Goal: Transaction & Acquisition: Purchase product/service

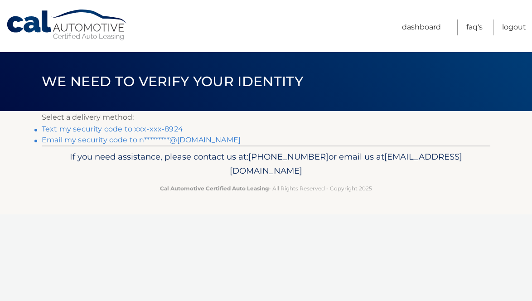
click at [122, 131] on link "Text my security code to xxx-xxx-8924" at bounding box center [112, 129] width 141 height 9
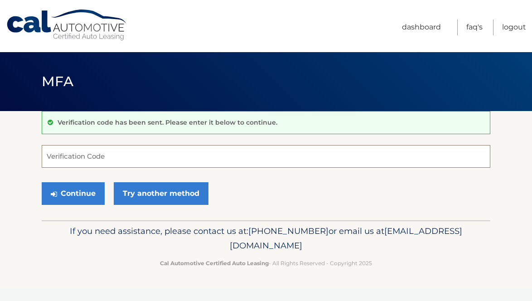
click at [107, 158] on input "Verification Code" at bounding box center [266, 156] width 449 height 23
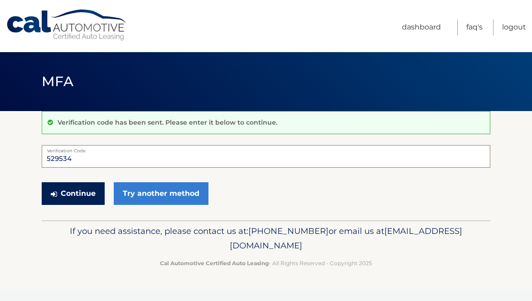
type input "529534"
click at [45, 200] on button "Continue" at bounding box center [73, 193] width 63 height 23
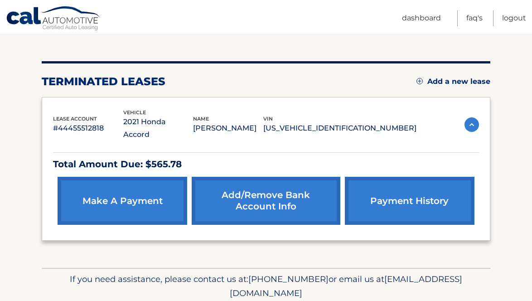
scroll to position [113, 0]
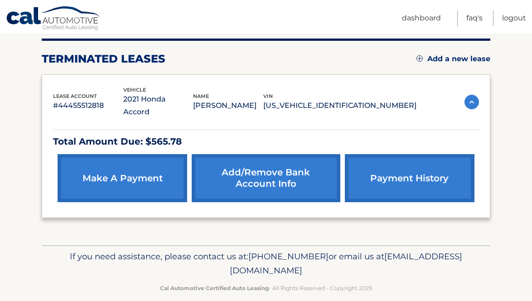
click at [155, 176] on link "make a payment" at bounding box center [123, 178] width 130 height 48
click at [122, 159] on link "make a payment" at bounding box center [123, 178] width 130 height 48
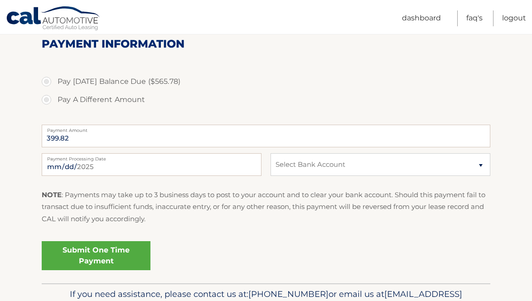
scroll to position [109, 0]
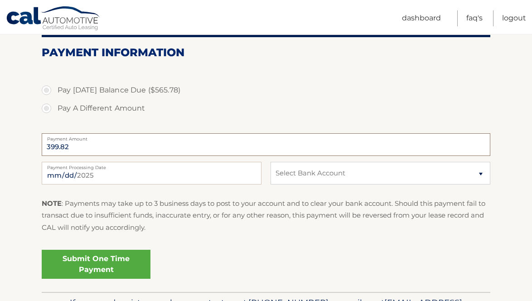
click at [117, 147] on input "399.82" at bounding box center [266, 144] width 449 height 23
click at [82, 146] on input "399.82" at bounding box center [266, 144] width 449 height 23
click at [277, 174] on select "Select Bank Account Checking TD BANK NA *****3601 Checking JPMORGAN CHASE BANK,…" at bounding box center [381, 173] width 220 height 23
select select "ZWM4NmJmMjYtNWMzNi00NWU0LWI2NDgtZWM5ZmQyYjczYzc1"
click at [271, 162] on select "Select Bank Account Checking TD BANK NA *****3601 Checking JPMORGAN CHASE BANK,…" at bounding box center [381, 173] width 220 height 23
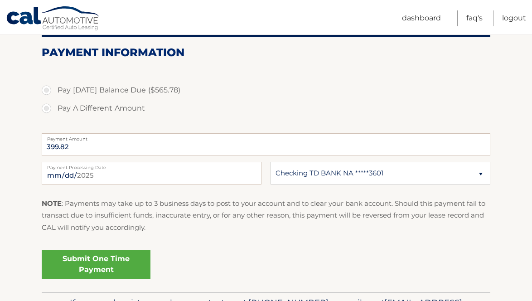
click at [120, 263] on link "Submit One Time Payment" at bounding box center [96, 264] width 109 height 29
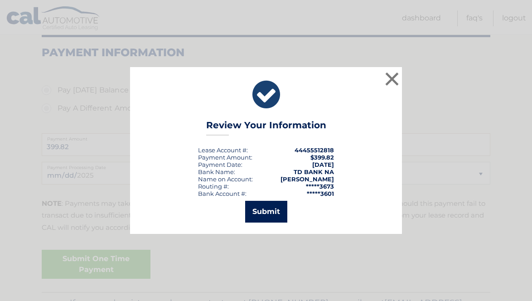
click at [283, 204] on button "Submit" at bounding box center [266, 212] width 42 height 22
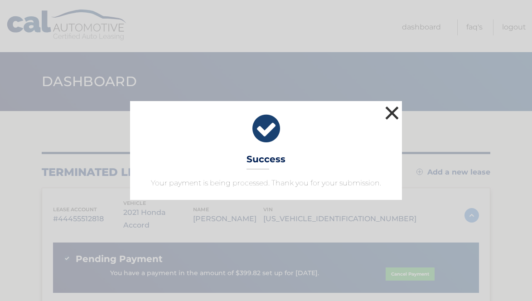
click at [384, 108] on button "×" at bounding box center [392, 113] width 18 height 18
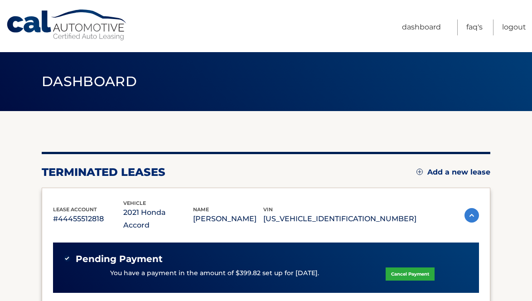
click at [389, 110] on header "Dashboard" at bounding box center [266, 81] width 449 height 59
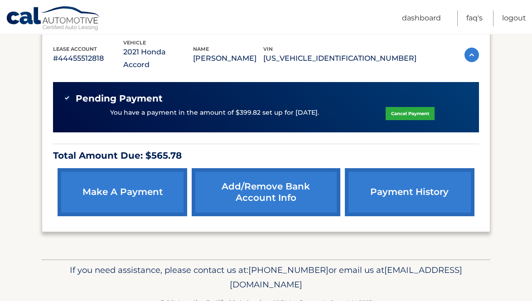
scroll to position [165, 0]
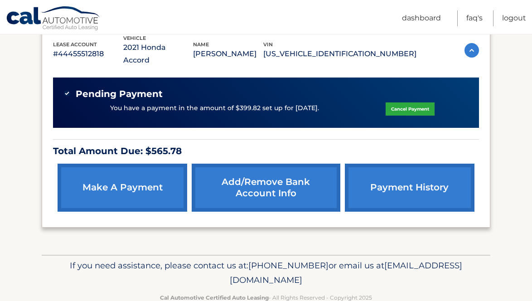
click at [133, 190] on link "make a payment" at bounding box center [123, 188] width 130 height 48
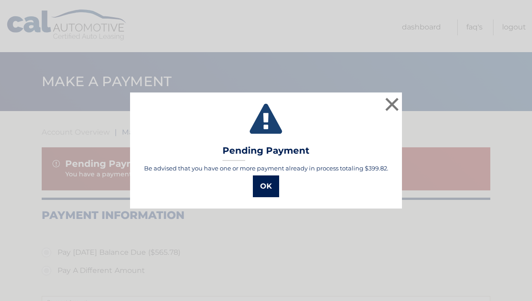
click at [265, 182] on button "OK" at bounding box center [266, 186] width 26 height 22
